Goal: Task Accomplishment & Management: Manage account settings

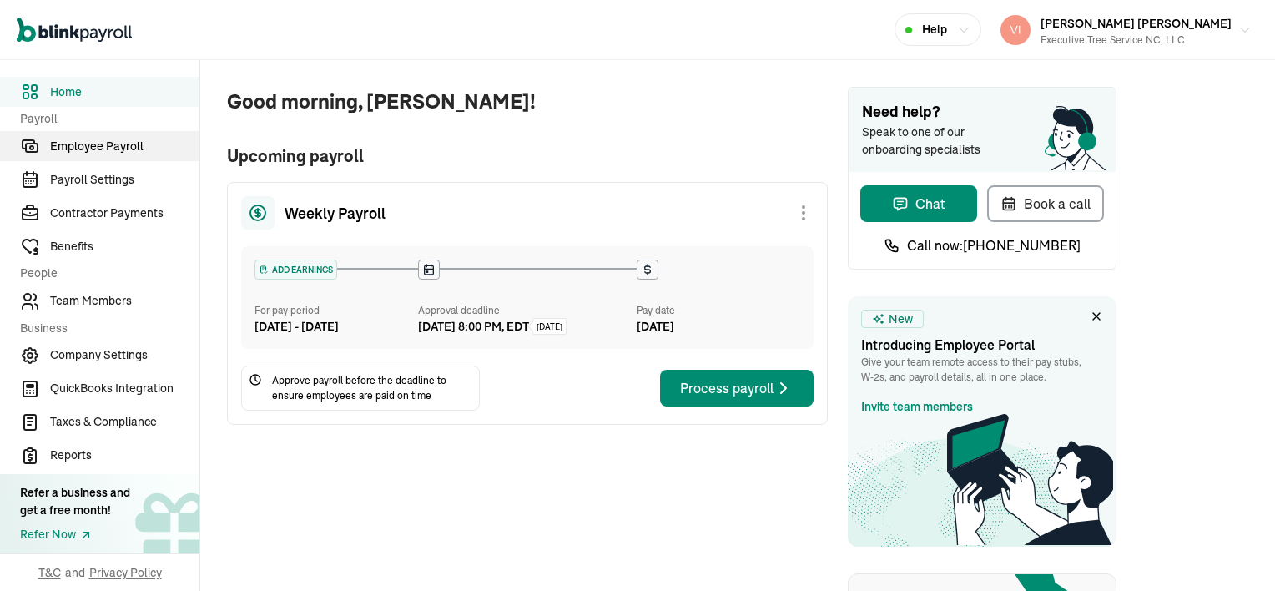
click at [99, 149] on span "Employee Payroll" at bounding box center [124, 147] width 149 height 18
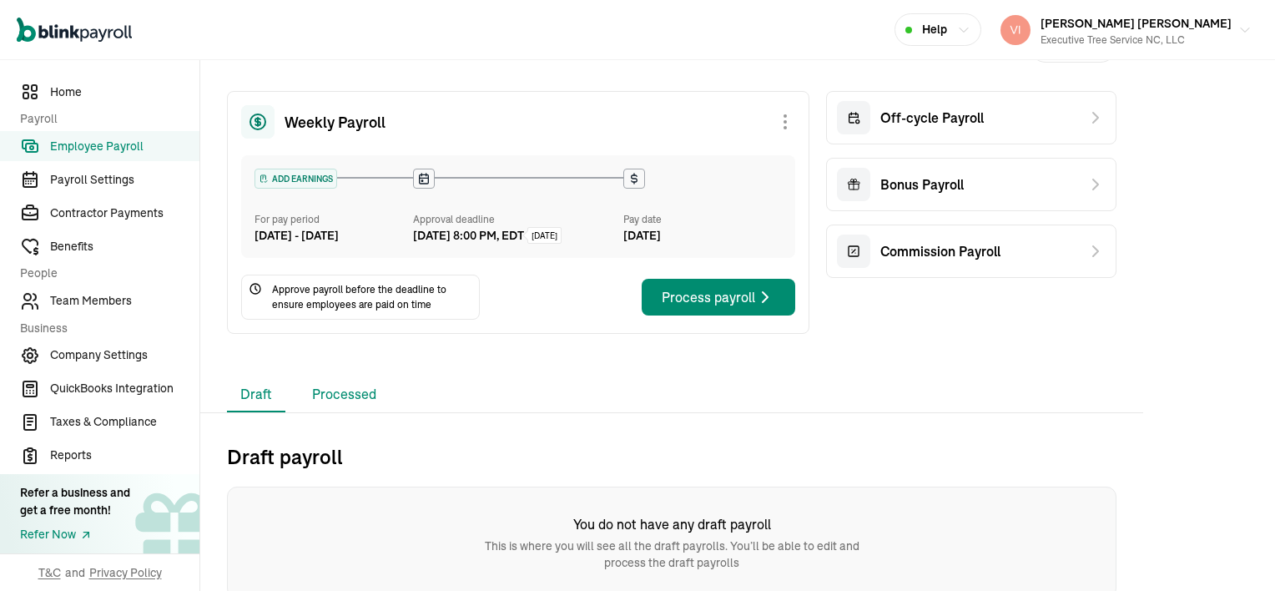
scroll to position [70, 0]
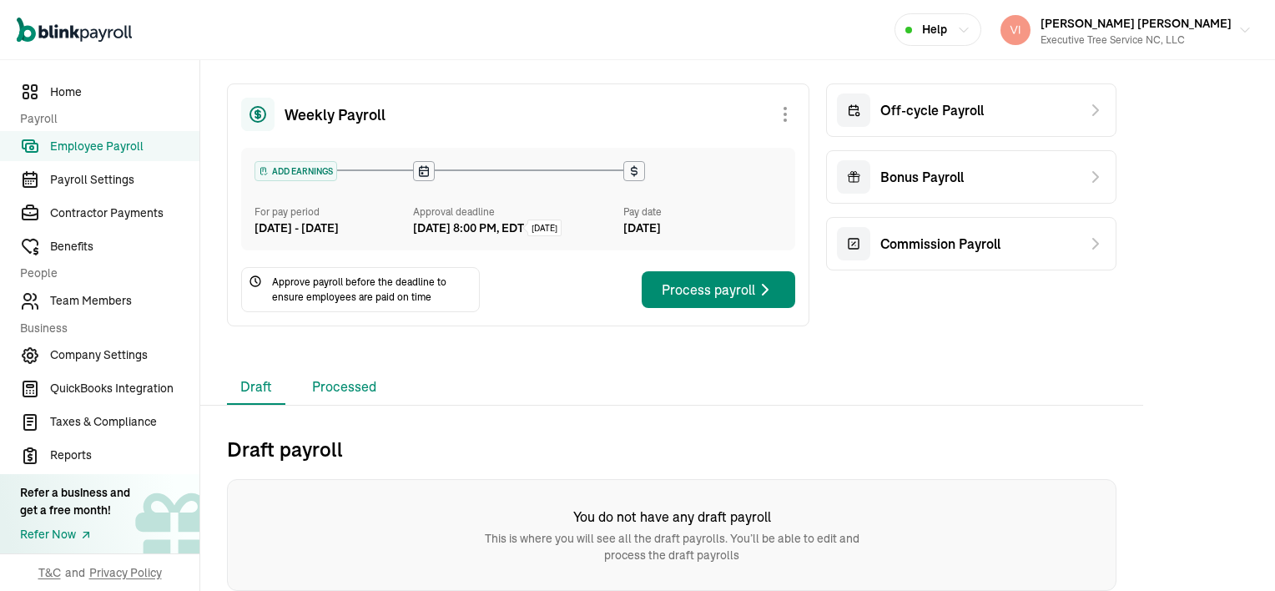
click at [355, 391] on li "Processed" at bounding box center [344, 387] width 91 height 35
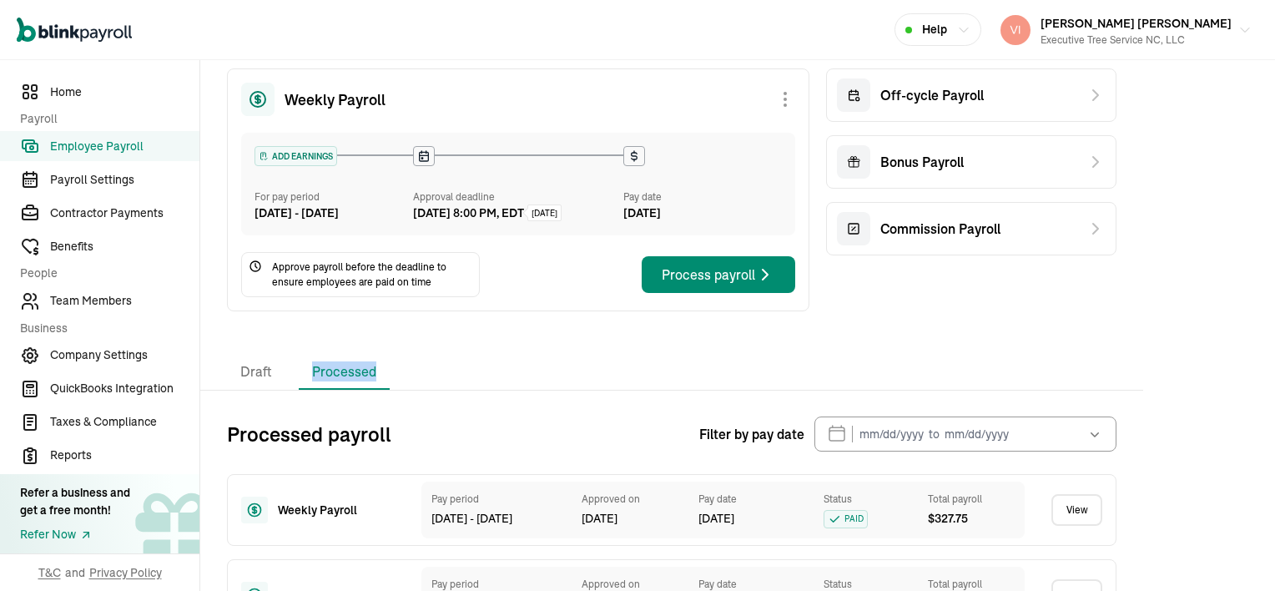
drag, startPoint x: 355, startPoint y: 391, endPoint x: 592, endPoint y: 373, distance: 237.7
click at [592, 373] on div "Draft Processed" at bounding box center [672, 372] width 890 height 35
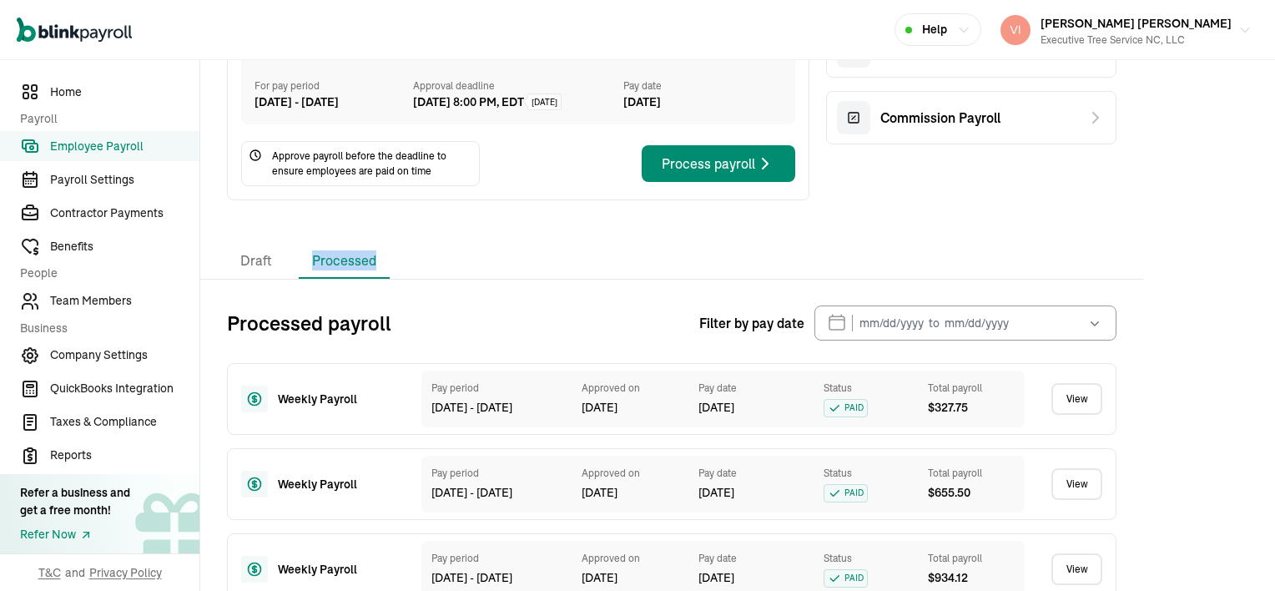
scroll to position [237, 0]
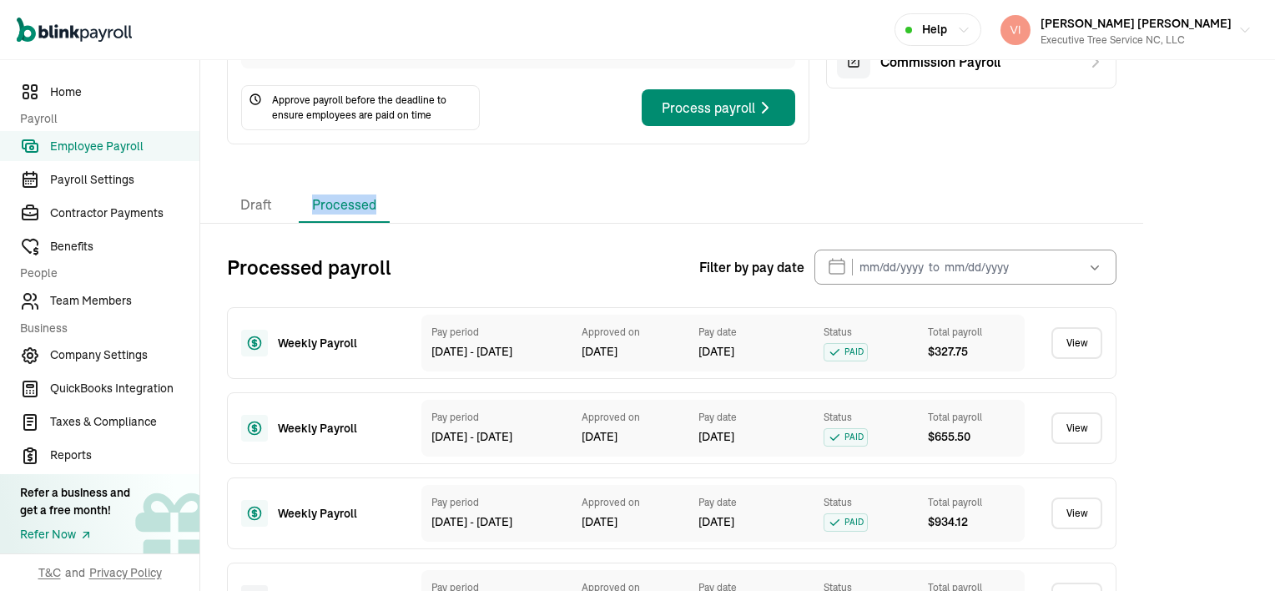
click at [1078, 358] on link "View" at bounding box center [1077, 343] width 51 height 32
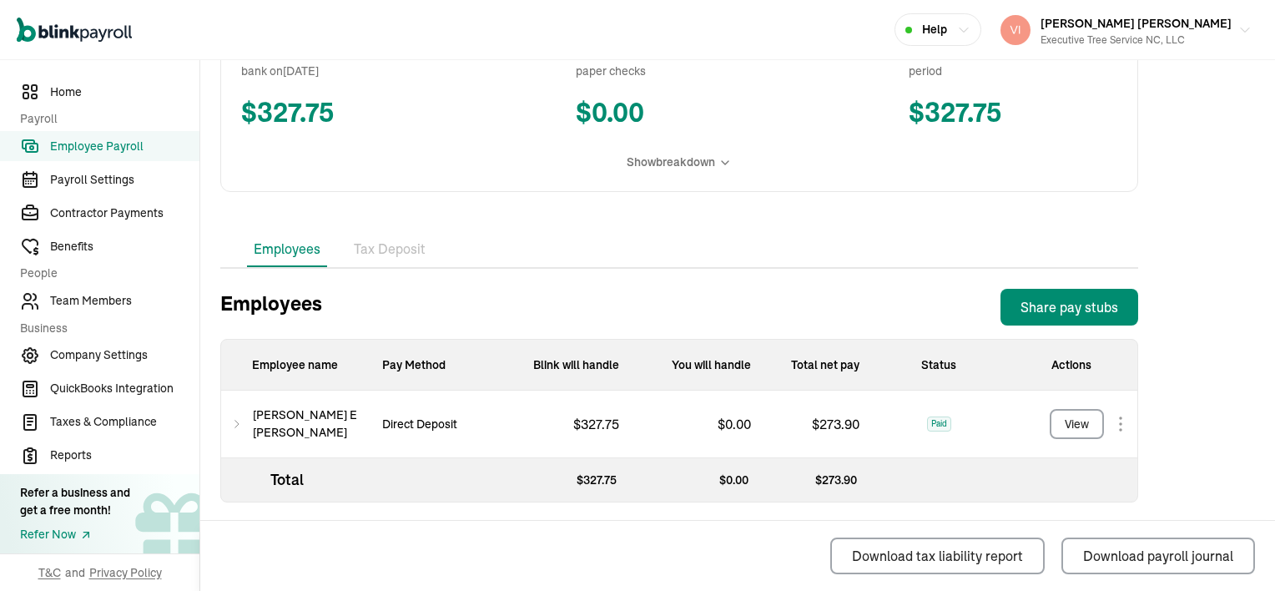
scroll to position [366, 0]
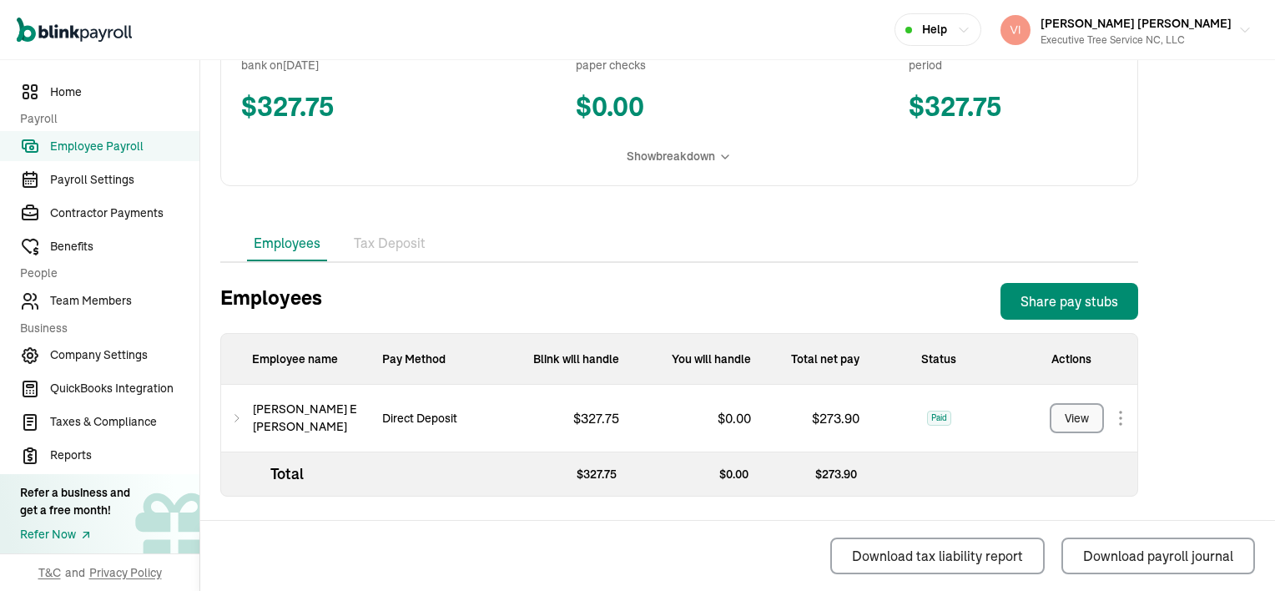
click at [1076, 421] on div "View" at bounding box center [1077, 419] width 24 height 18
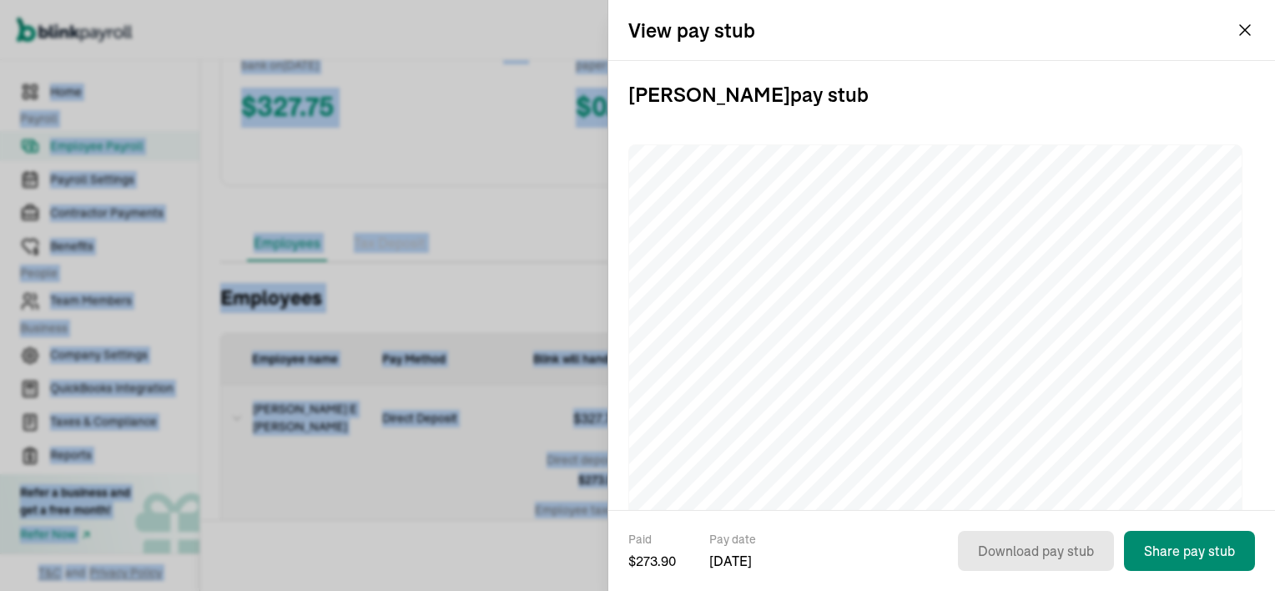
click at [937, 100] on h3 "[PERSON_NAME] pay stub" at bounding box center [941, 94] width 627 height 67
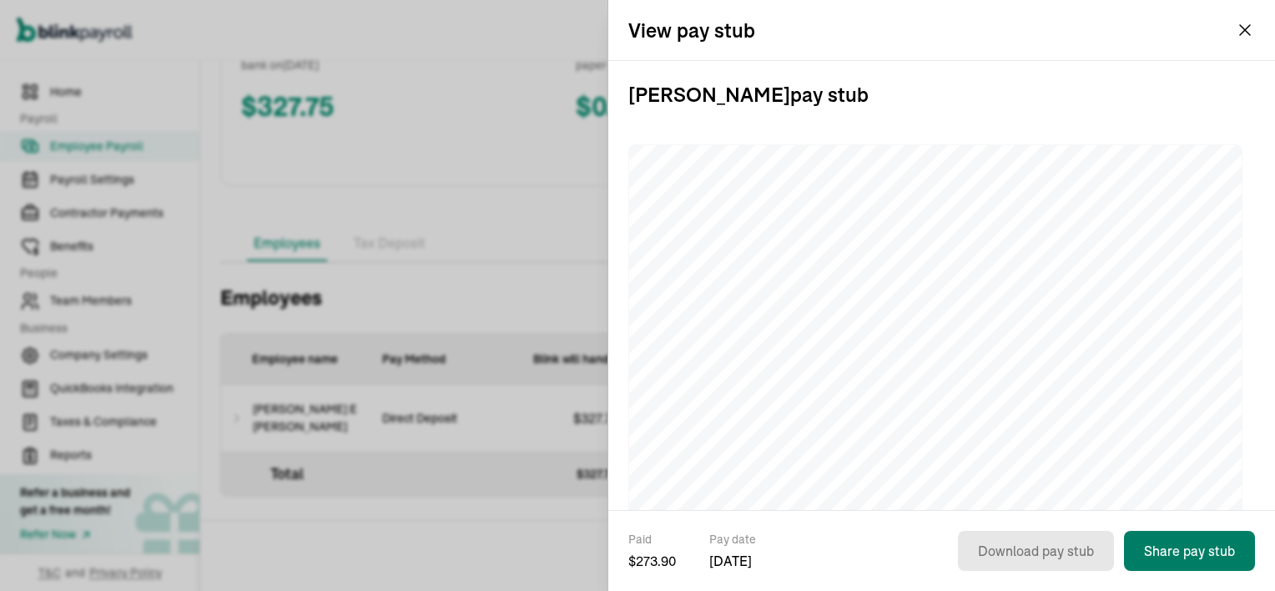
click at [1218, 547] on button "Share pay stub" at bounding box center [1189, 551] width 131 height 40
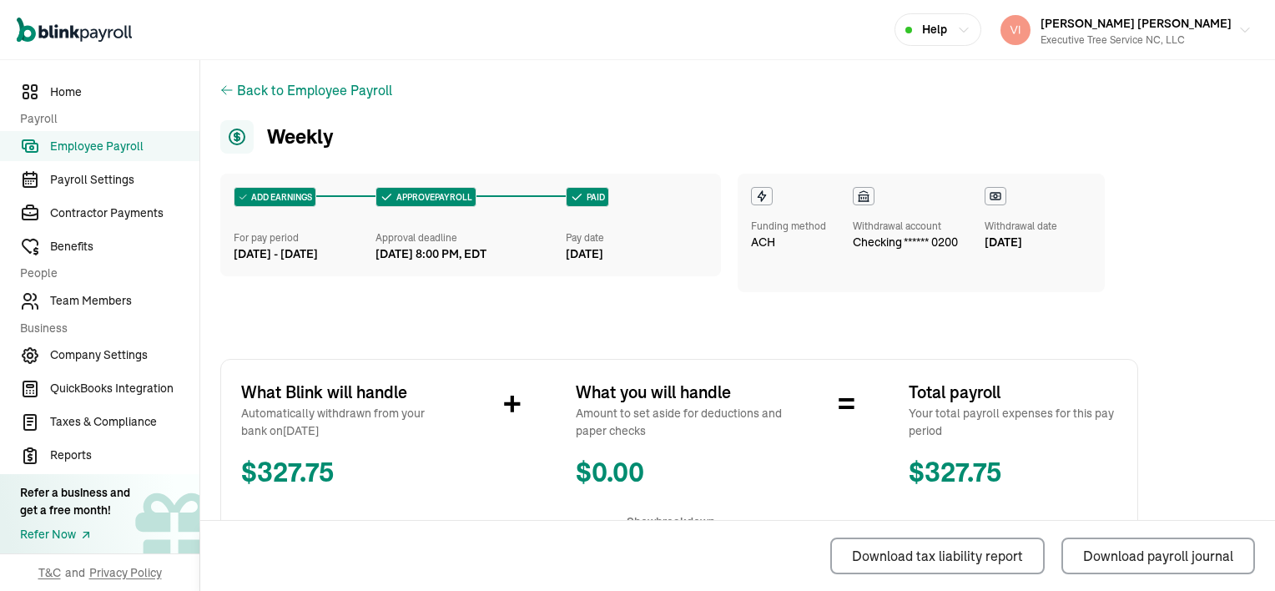
scroll to position [0, 0]
